Goal: Check status: Check status

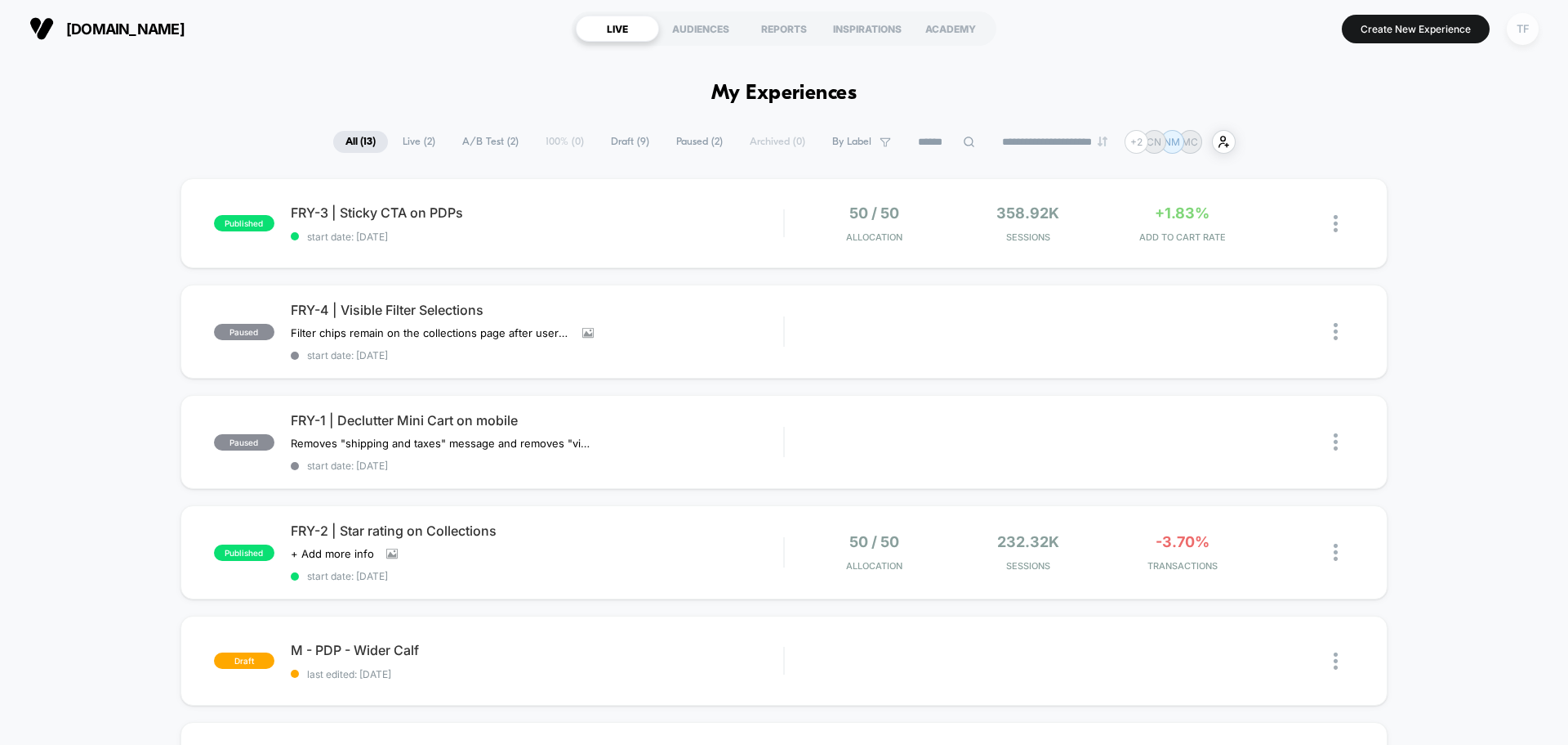
click at [1523, 25] on div "TF" at bounding box center [1523, 29] width 32 height 32
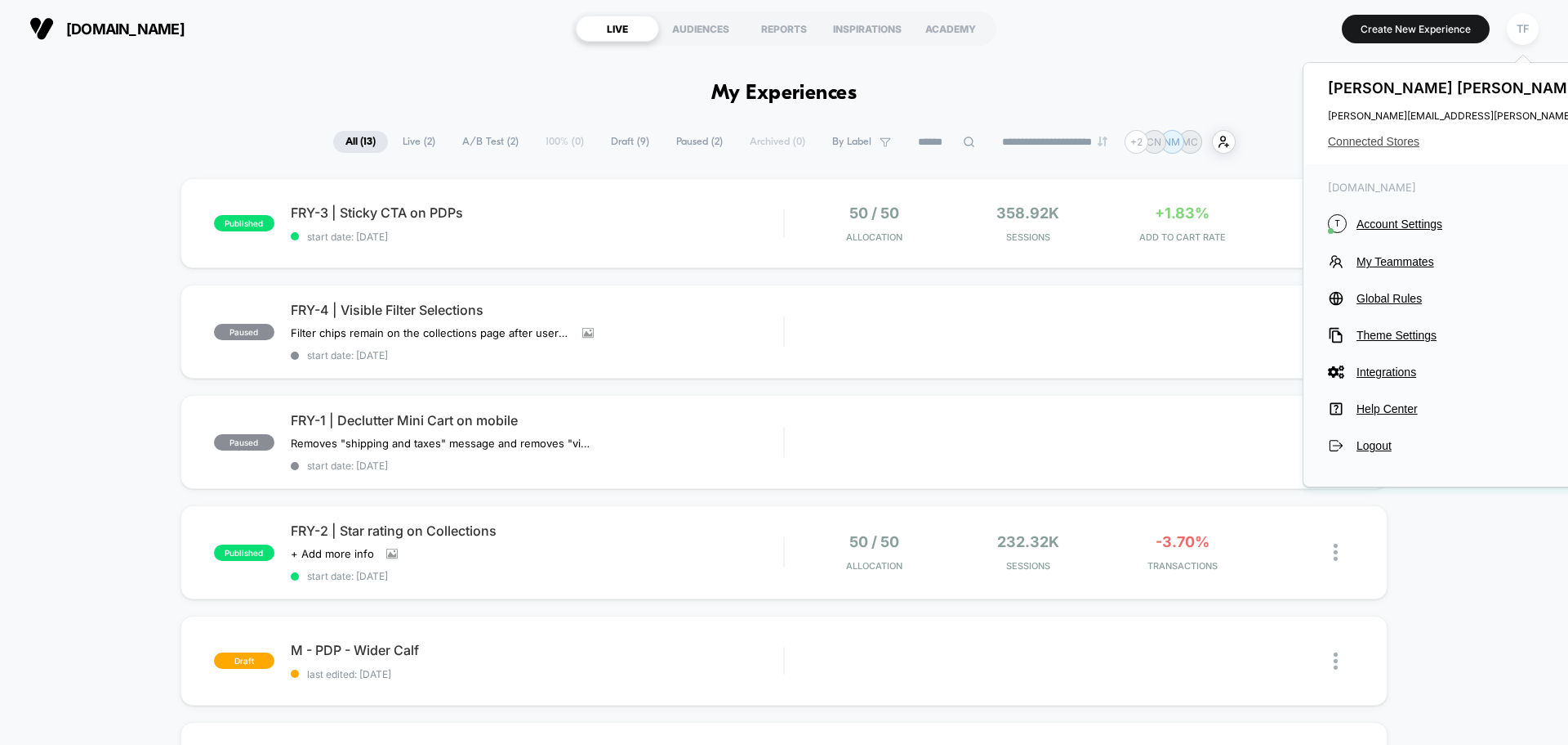
click at [1380, 136] on span "Connected Stores" at bounding box center [1490, 141] width 324 height 13
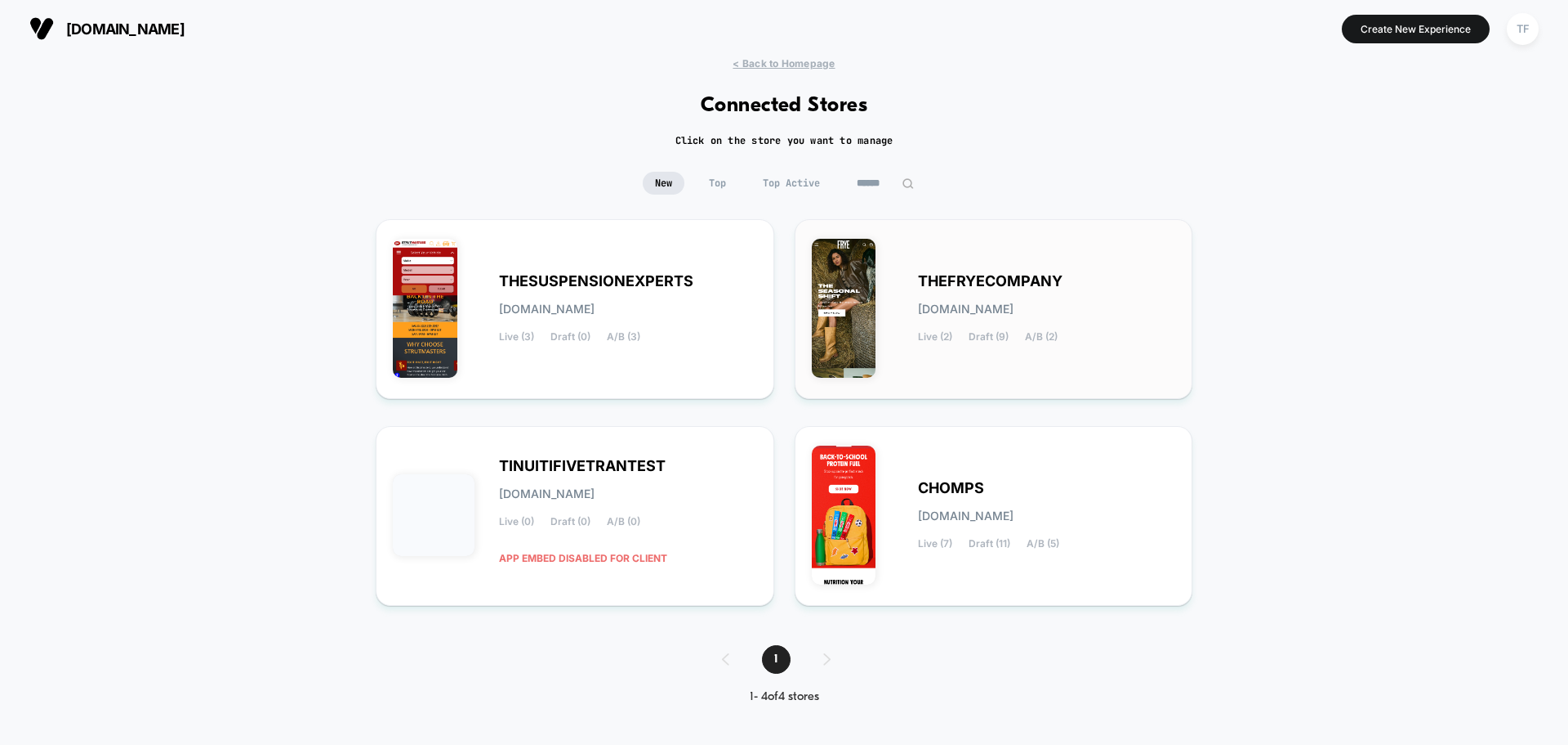
click at [998, 335] on span "Draft (9)" at bounding box center [988, 336] width 40 height 11
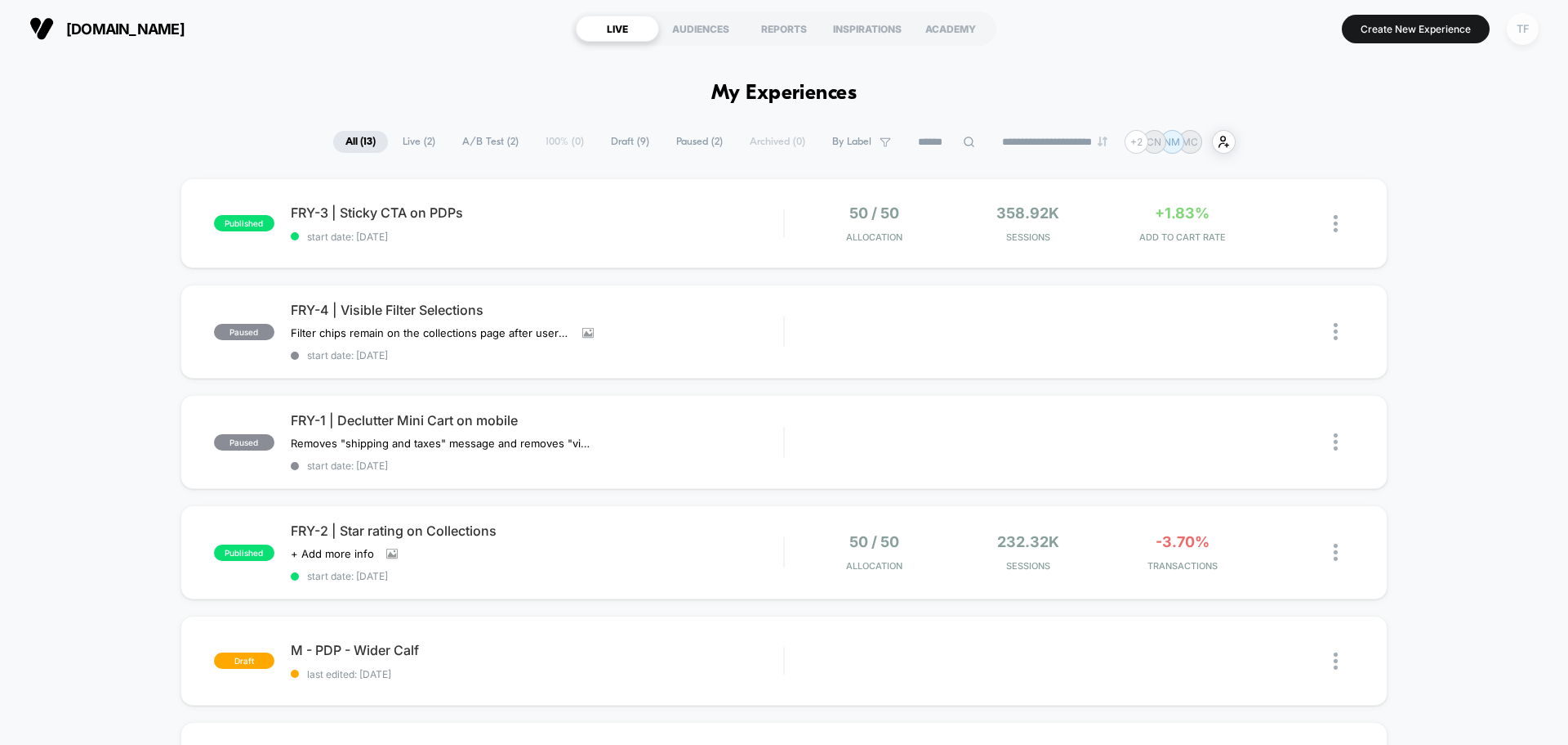
click at [1514, 34] on div "TF" at bounding box center [1523, 29] width 32 height 32
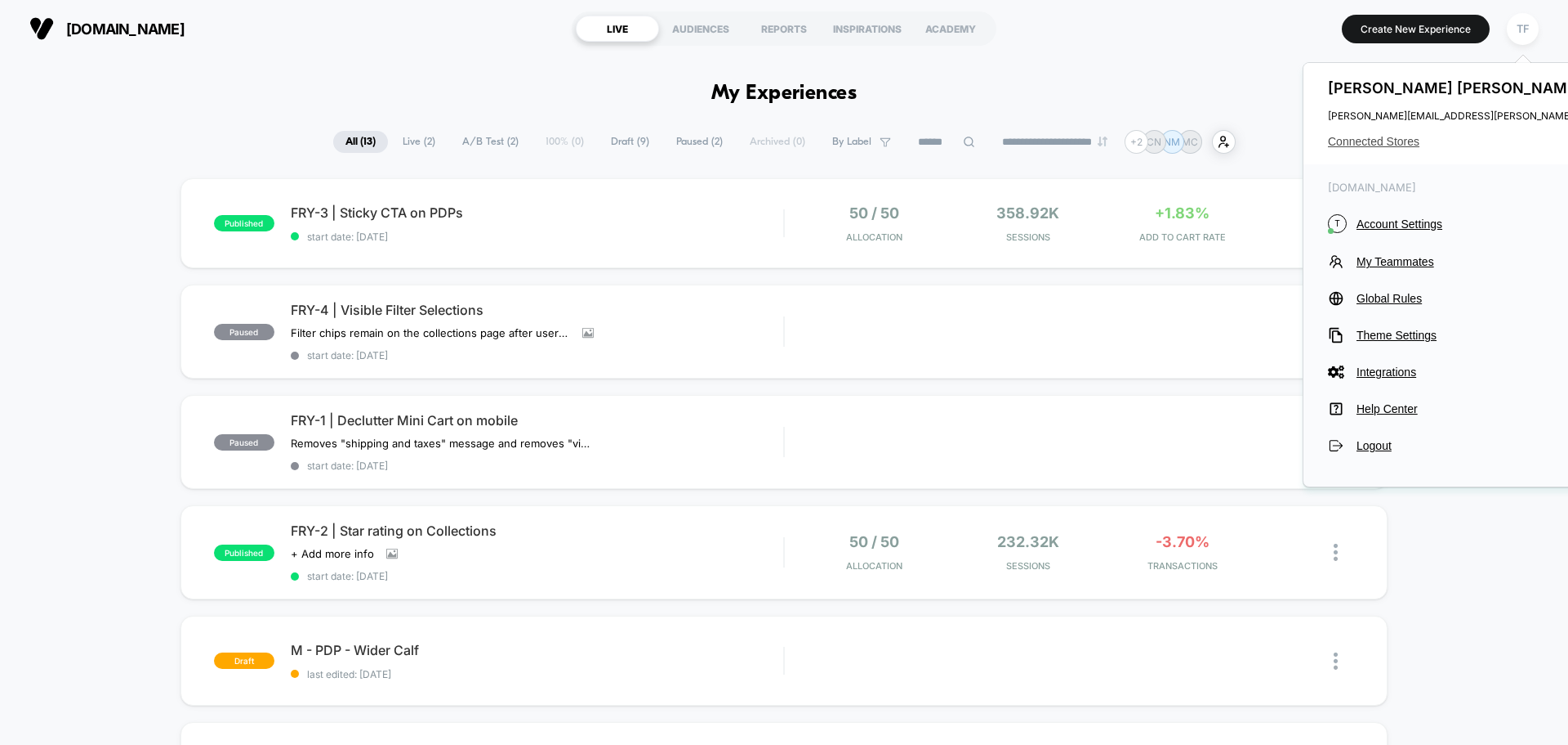
click at [1365, 138] on span "Connected Stores" at bounding box center [1490, 141] width 324 height 13
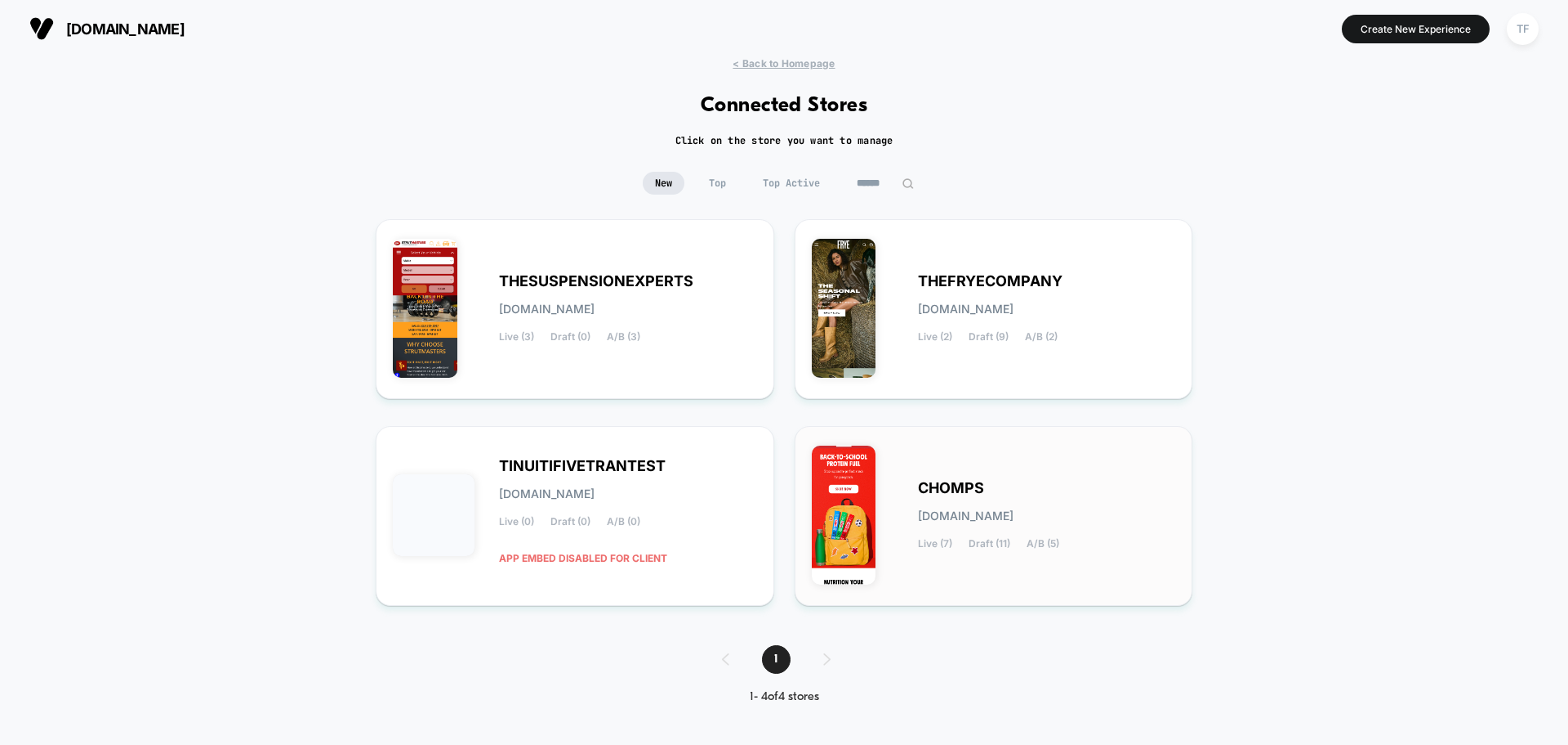
click at [981, 524] on div "CHOMPS [DOMAIN_NAME] Live (7) Draft (11) A/B (5)" at bounding box center [1047, 515] width 258 height 67
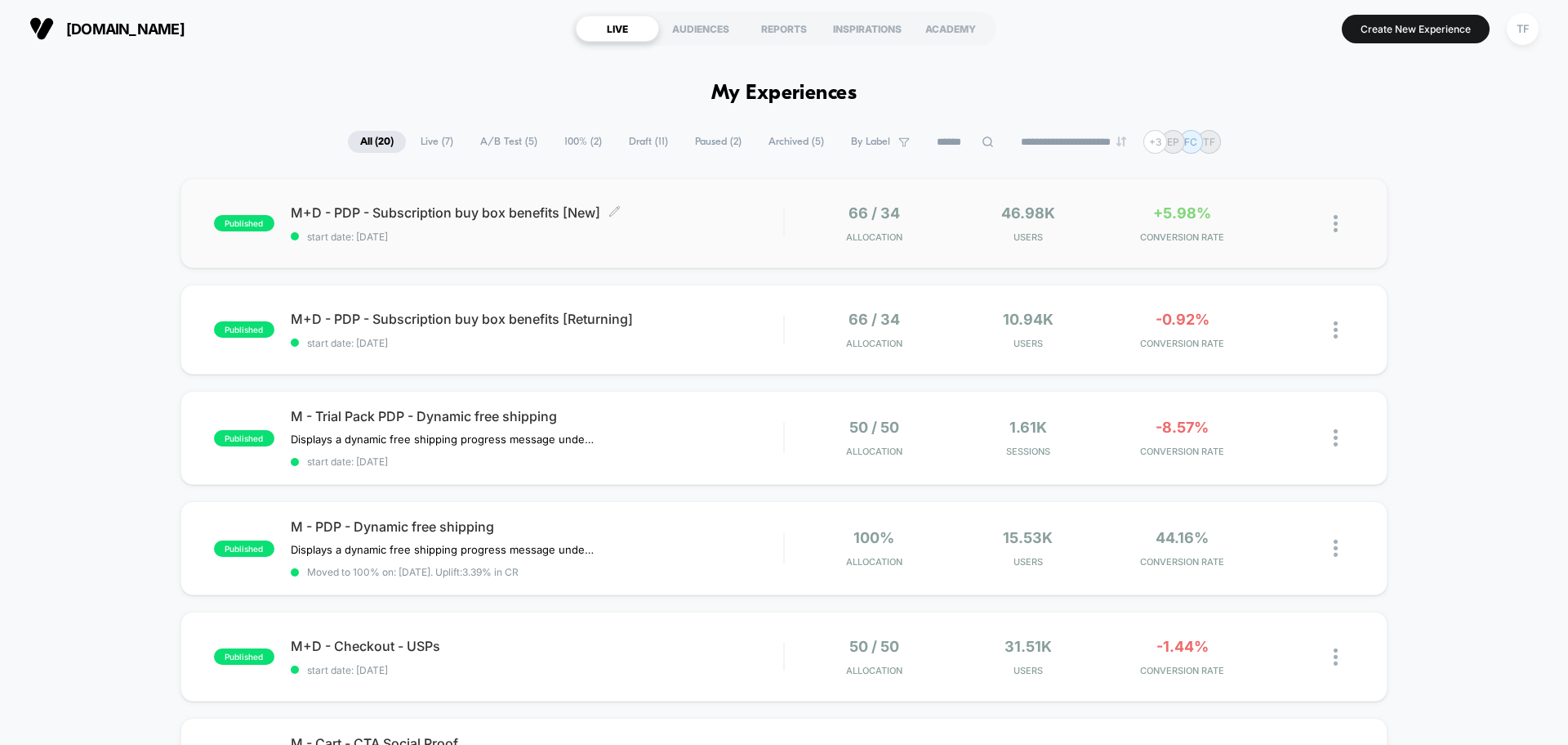
click at [657, 231] on span "start date: [DATE]" at bounding box center [537, 236] width 493 height 12
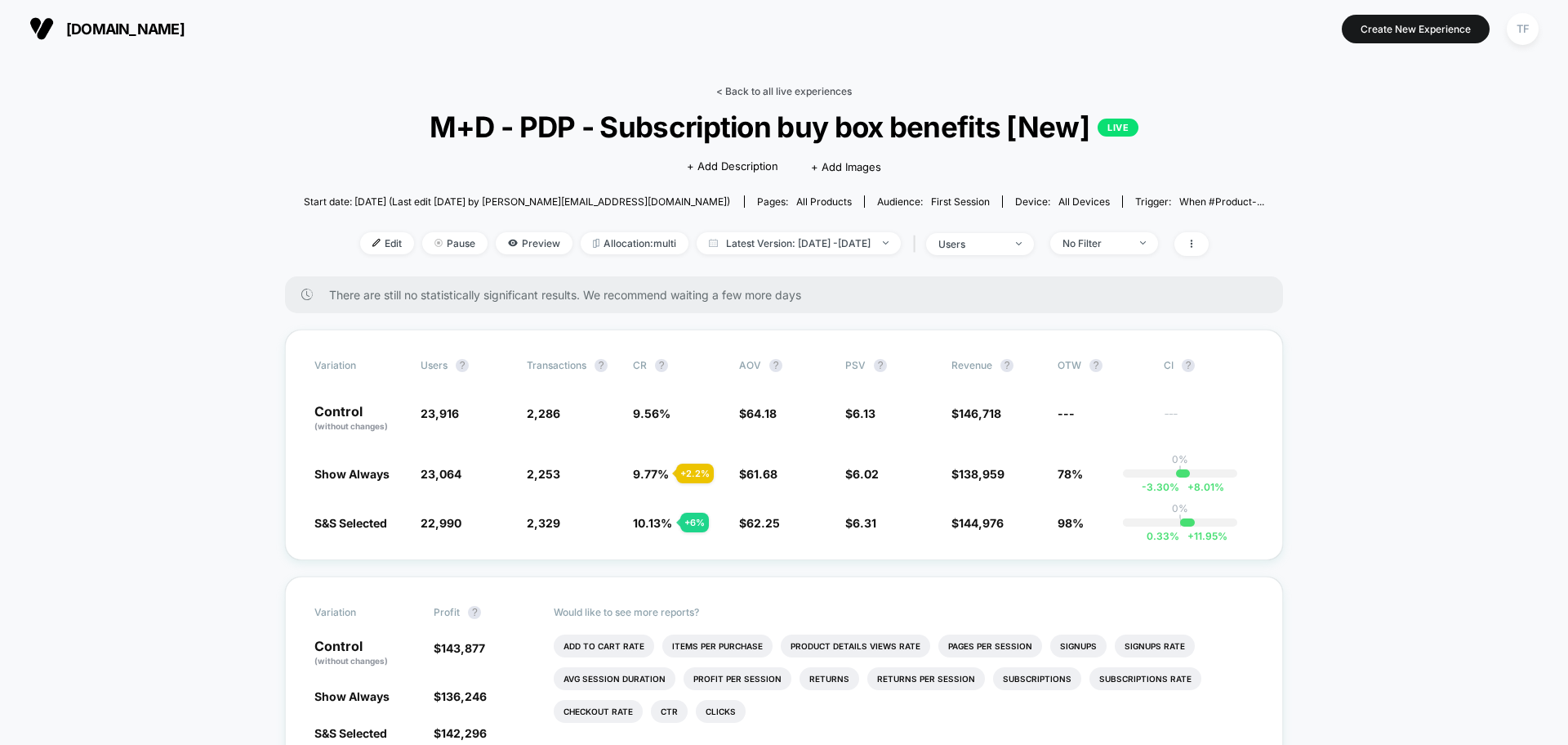
click at [792, 91] on link "< Back to all live experiences" at bounding box center [784, 91] width 136 height 12
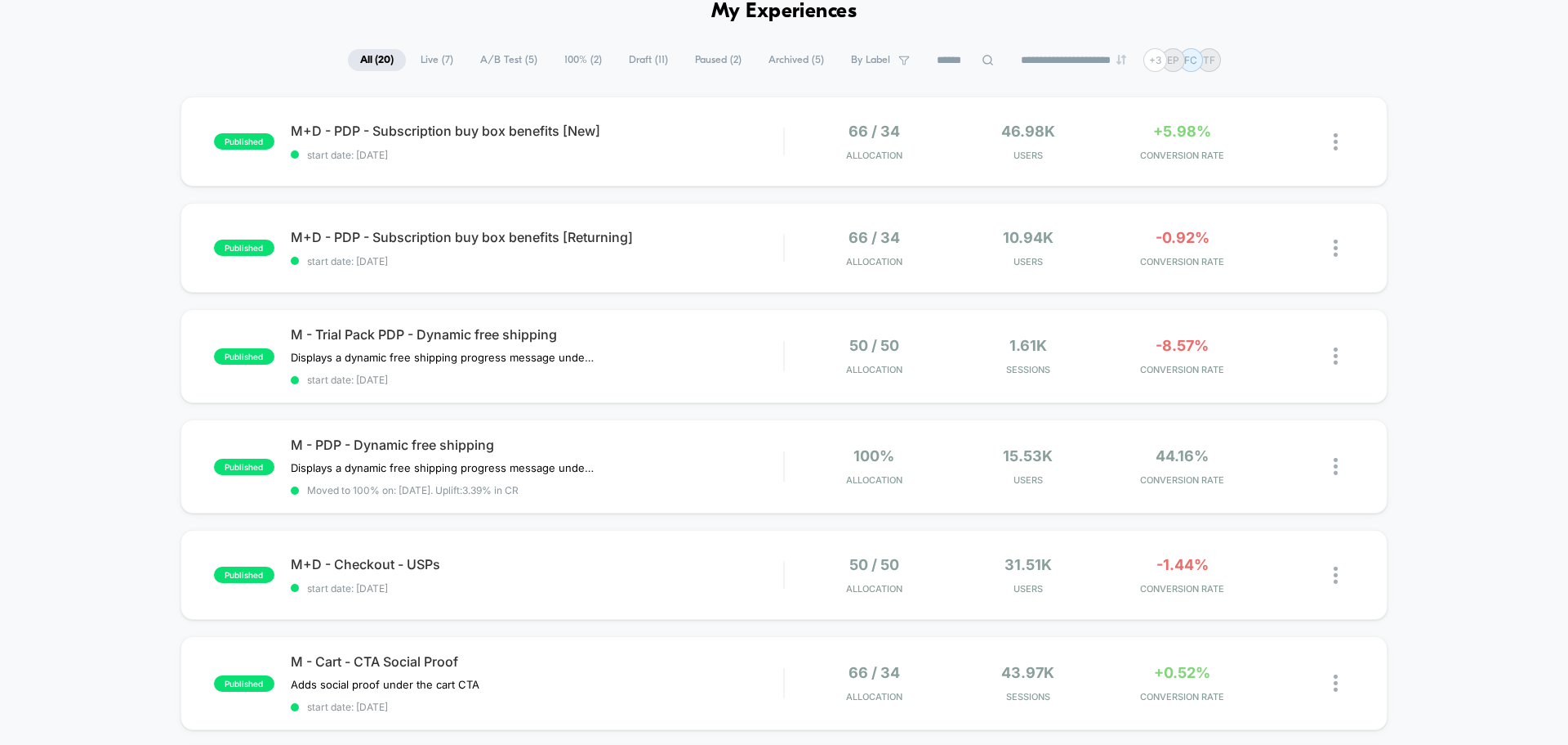
scroll to position [82, 0]
click at [718, 150] on span "start date: [DATE]" at bounding box center [537, 155] width 493 height 12
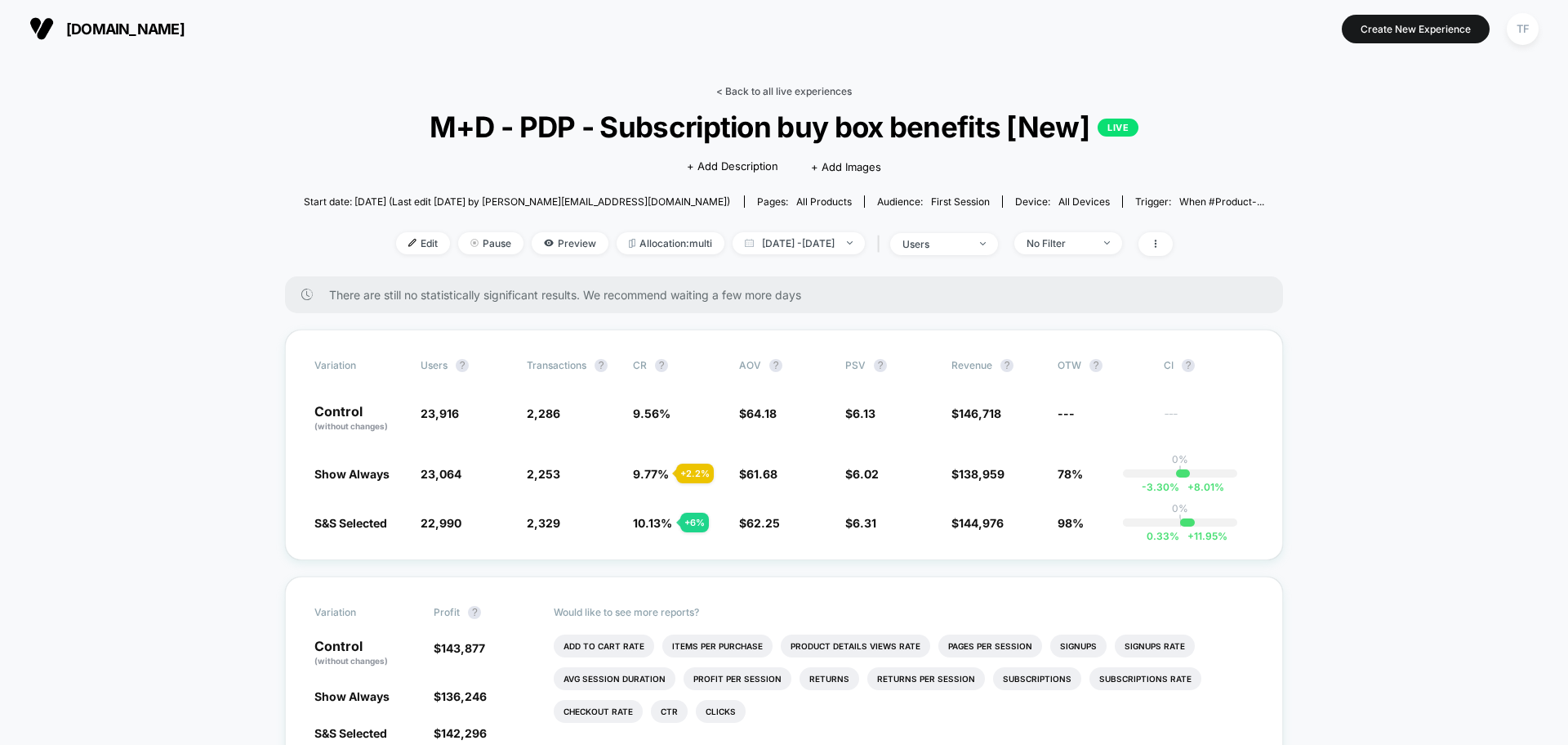
click at [759, 93] on link "< Back to all live experiences" at bounding box center [784, 91] width 136 height 12
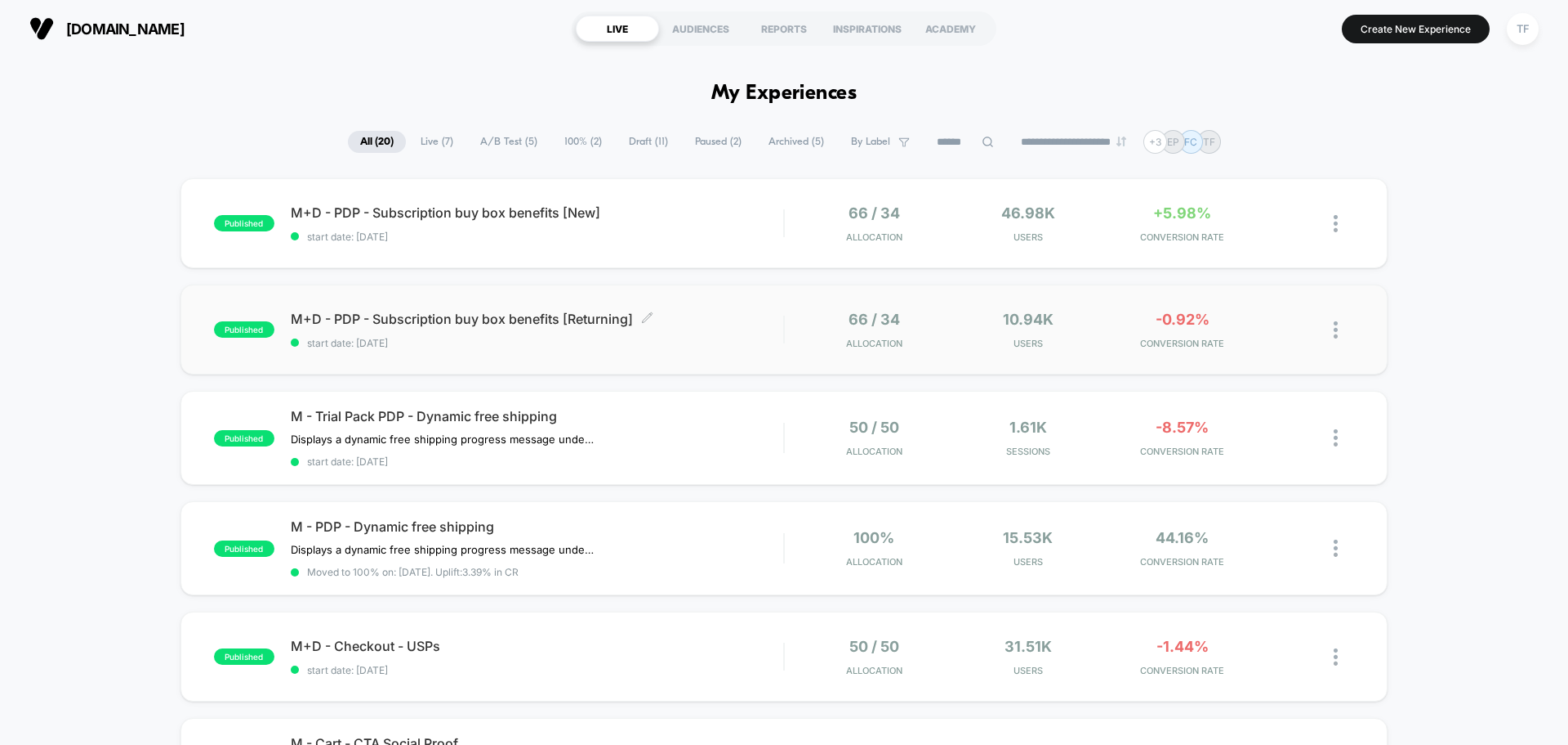
click at [703, 330] on div "M+D - PDP - Subscription buy box benefits [Returning] Click to edit experience …" at bounding box center [537, 330] width 493 height 38
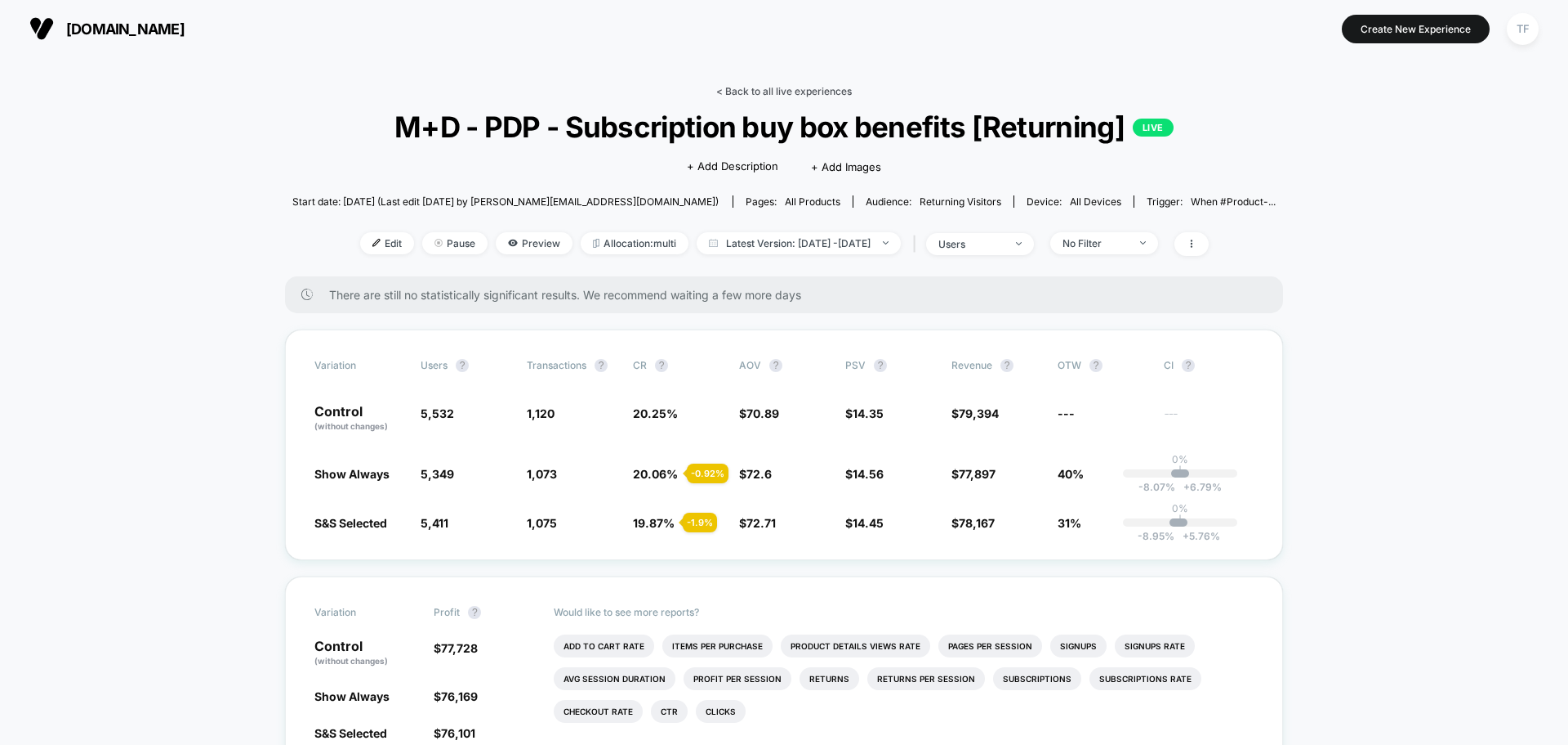
click at [748, 94] on link "< Back to all live experiences" at bounding box center [784, 91] width 136 height 12
